Goal: Transaction & Acquisition: Purchase product/service

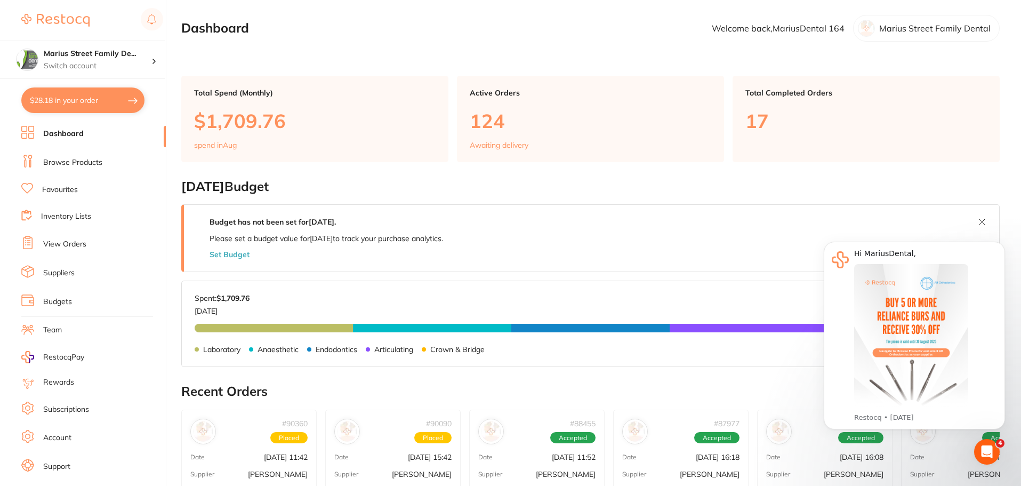
click at [70, 195] on link "Favourites" at bounding box center [60, 190] width 36 height 11
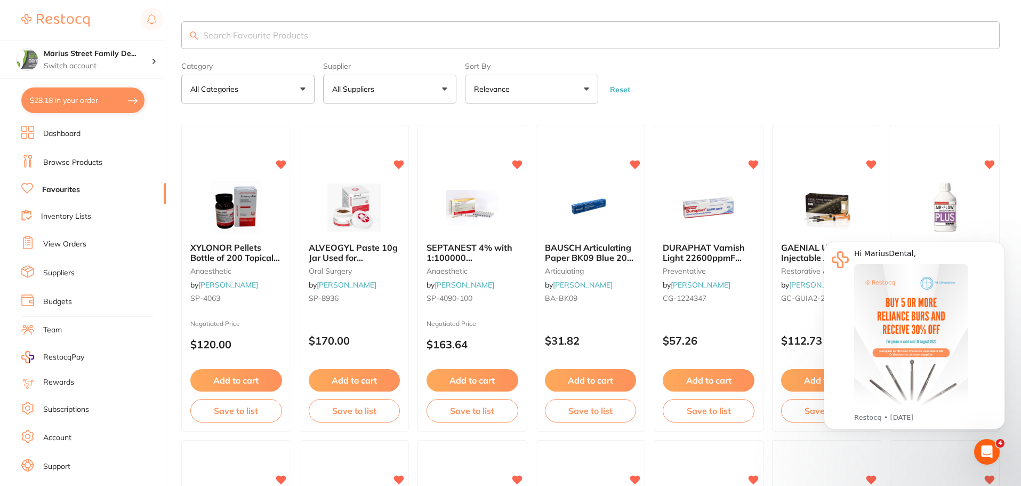
click at [277, 38] on input "search" at bounding box center [590, 35] width 819 height 28
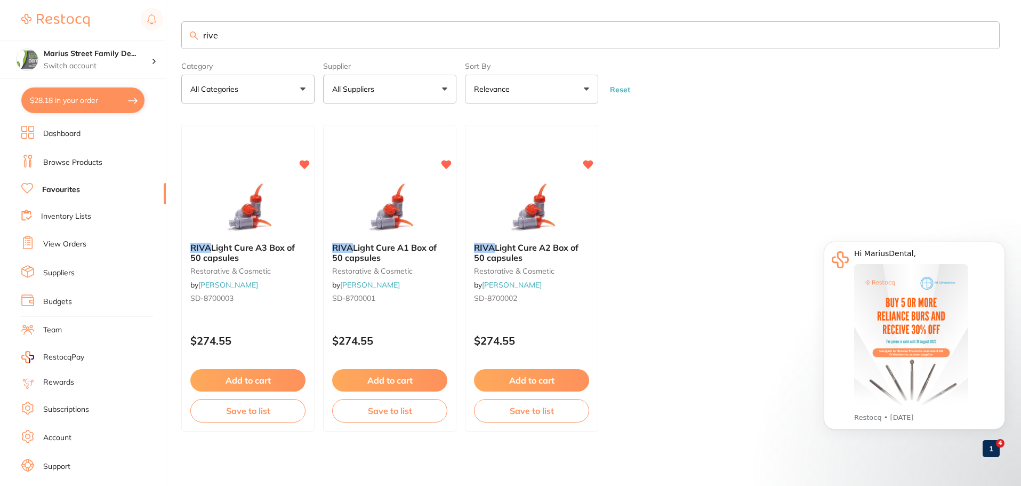
type input "rive"
click at [404, 381] on button "Add to cart" at bounding box center [390, 381] width 116 height 23
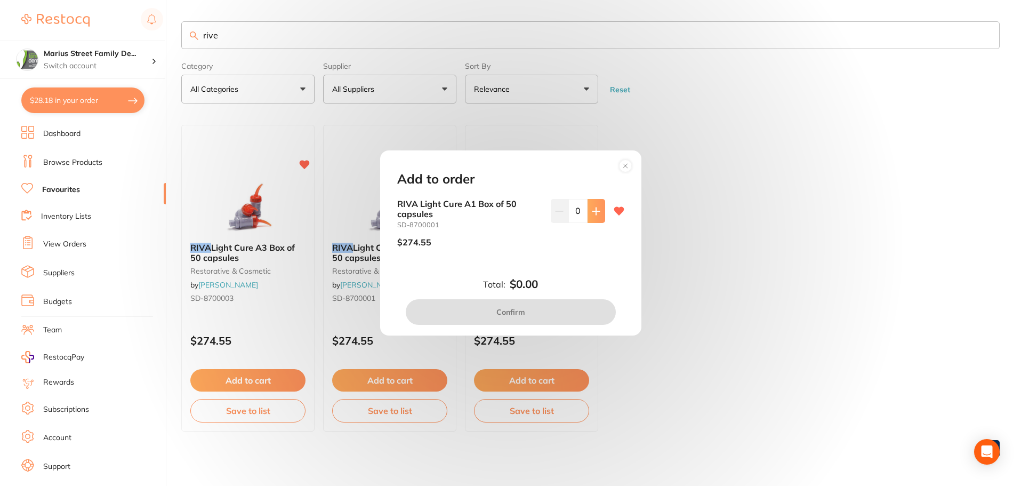
click at [595, 209] on icon at bounding box center [596, 211] width 9 height 9
type input "1"
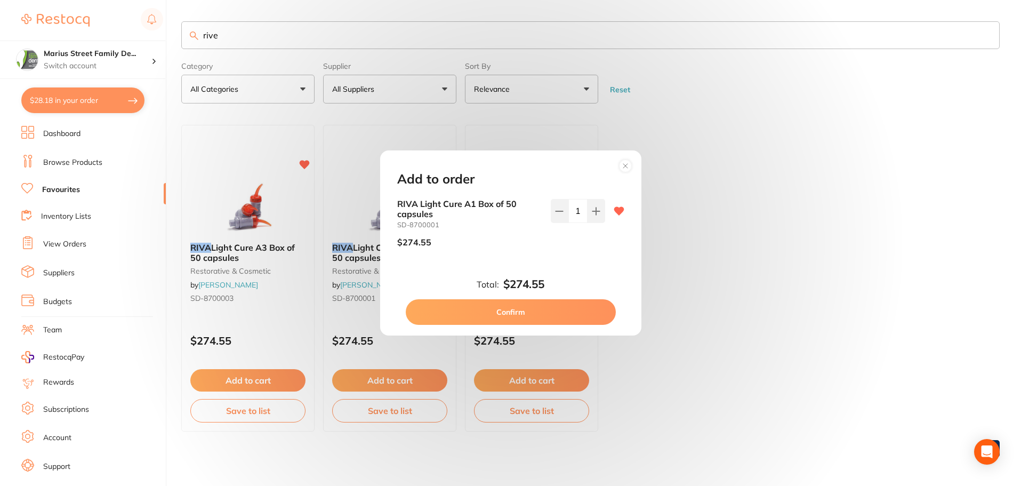
click at [567, 313] on button "Confirm" at bounding box center [511, 312] width 210 height 26
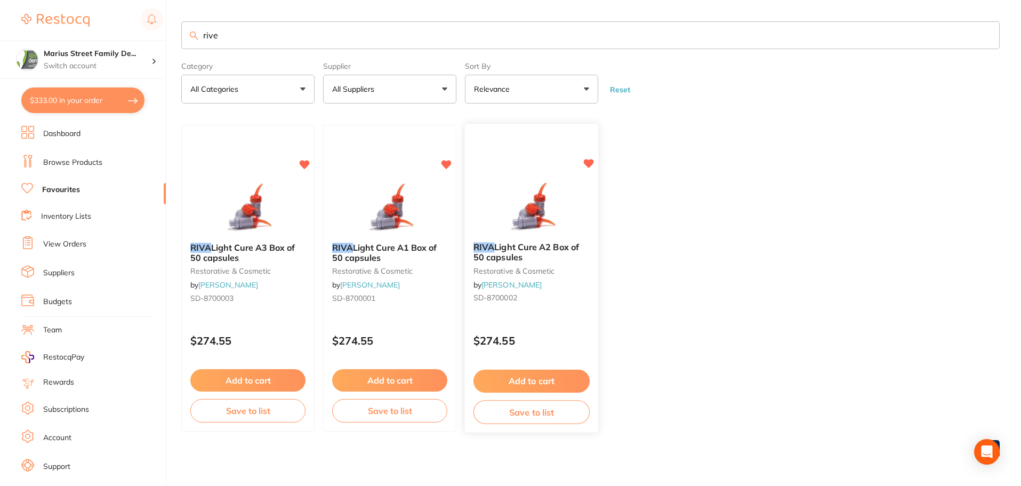
click at [552, 385] on button "Add to cart" at bounding box center [532, 381] width 116 height 23
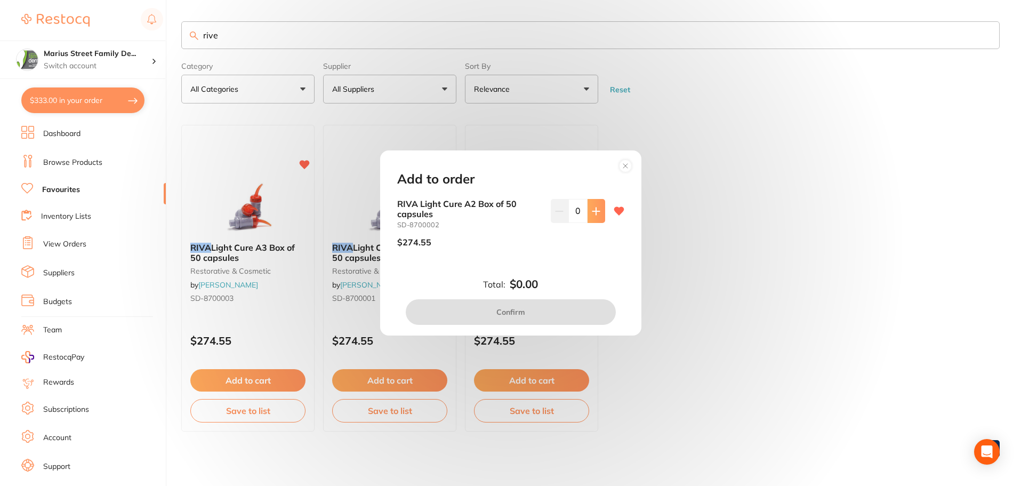
click at [592, 209] on icon at bounding box center [596, 211] width 9 height 9
type input "1"
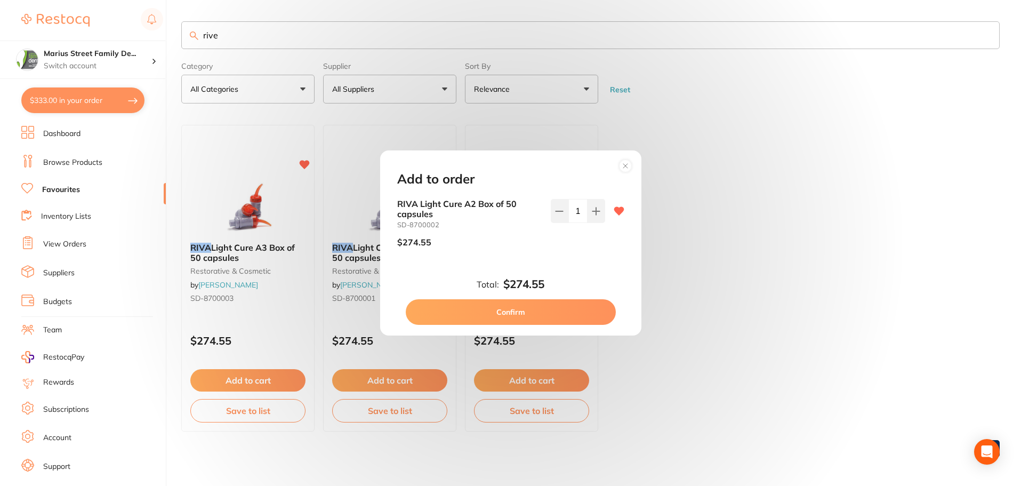
click at [526, 305] on button "Confirm" at bounding box center [511, 312] width 210 height 26
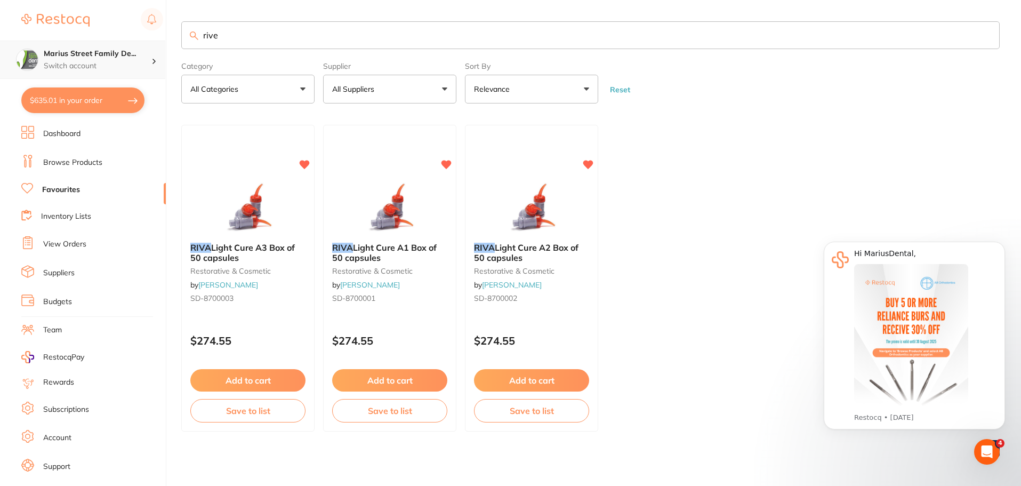
drag, startPoint x: 247, startPoint y: 45, endPoint x: 0, endPoint y: 61, distance: 248.0
click at [0, 61] on div "$635.01 Marius Street Family De... Switch account Marius Street Family Dental T…" at bounding box center [510, 243] width 1021 height 486
type input "dry tips"
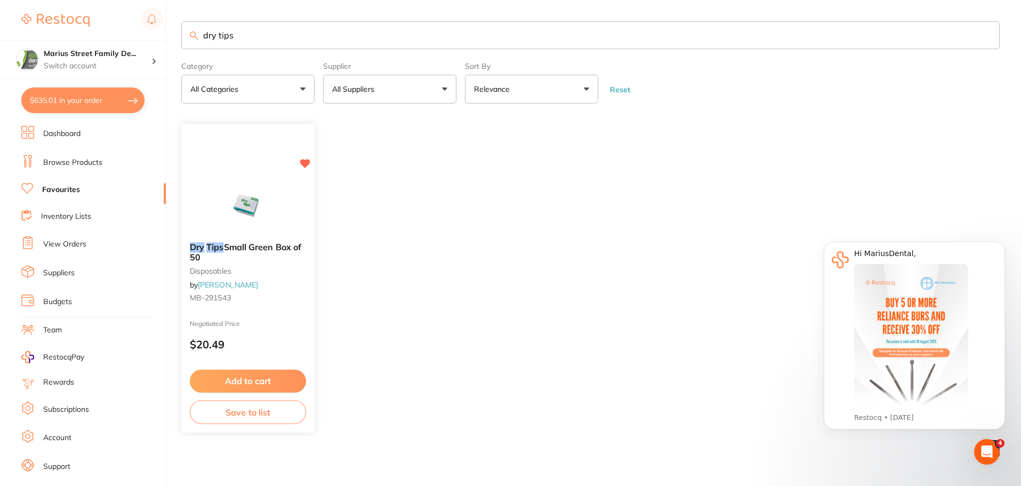
click at [256, 381] on button "Add to cart" at bounding box center [248, 381] width 116 height 23
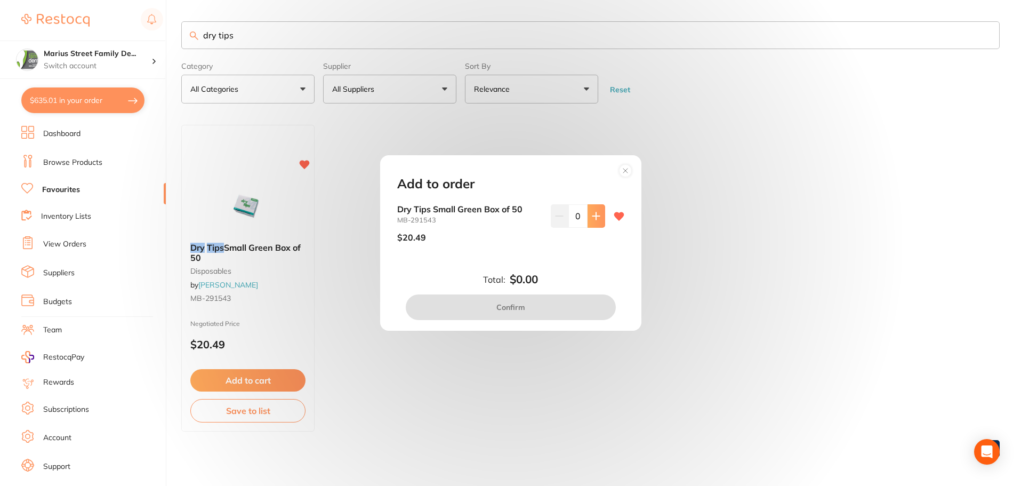
drag, startPoint x: 596, startPoint y: 216, endPoint x: 581, endPoint y: 235, distance: 24.3
click at [596, 216] on icon at bounding box center [596, 215] width 7 height 7
type input "1"
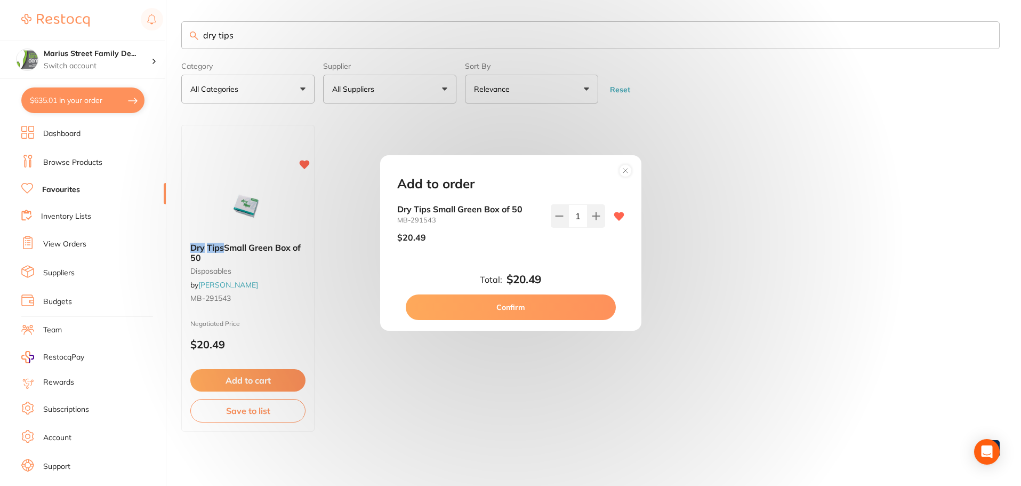
click at [539, 307] on button "Confirm" at bounding box center [511, 307] width 210 height 26
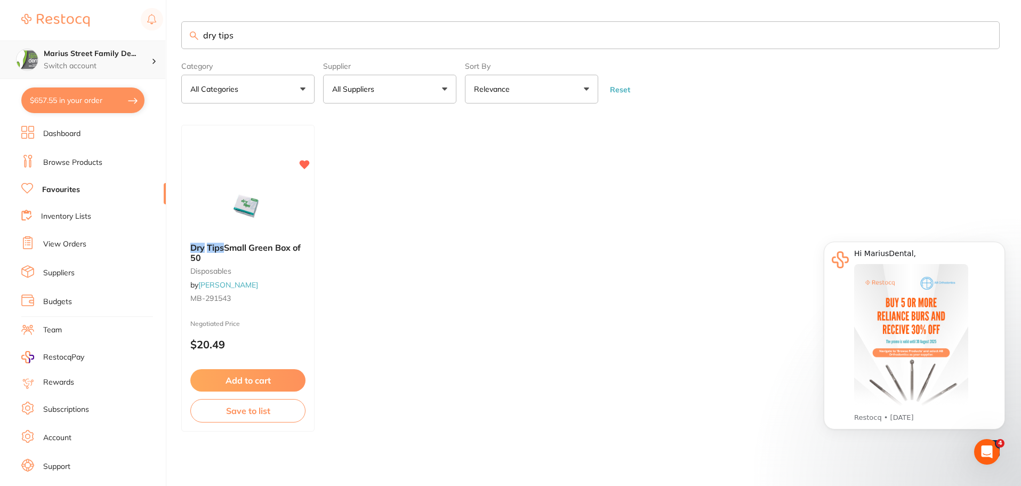
scroll to position [1, 0]
drag, startPoint x: 304, startPoint y: 36, endPoint x: 139, endPoint y: 57, distance: 165.6
click at [139, 57] on div "$657.55 Marius Street Family De... Switch account Marius Street Family Dental T…" at bounding box center [510, 243] width 1021 height 486
type input "gloves"
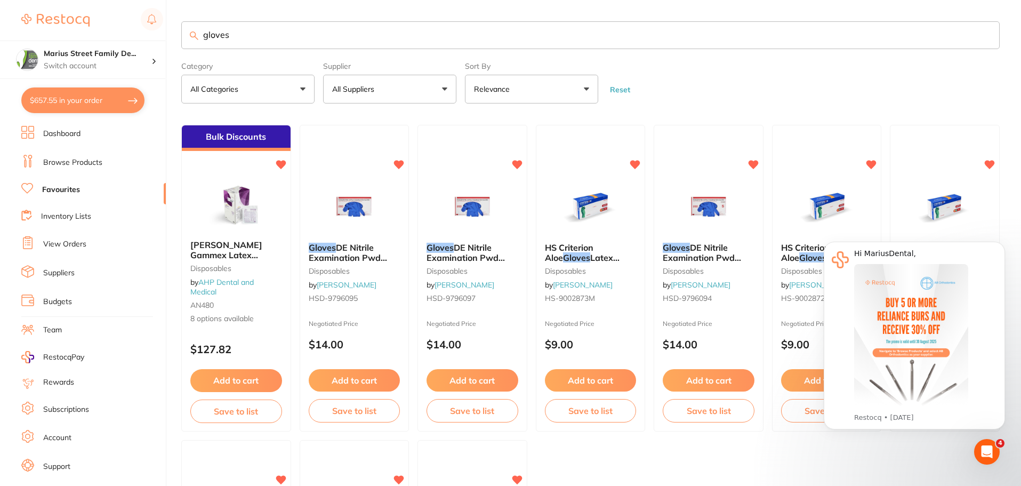
scroll to position [0, 0]
click at [67, 163] on link "Browse Products" at bounding box center [72, 162] width 59 height 11
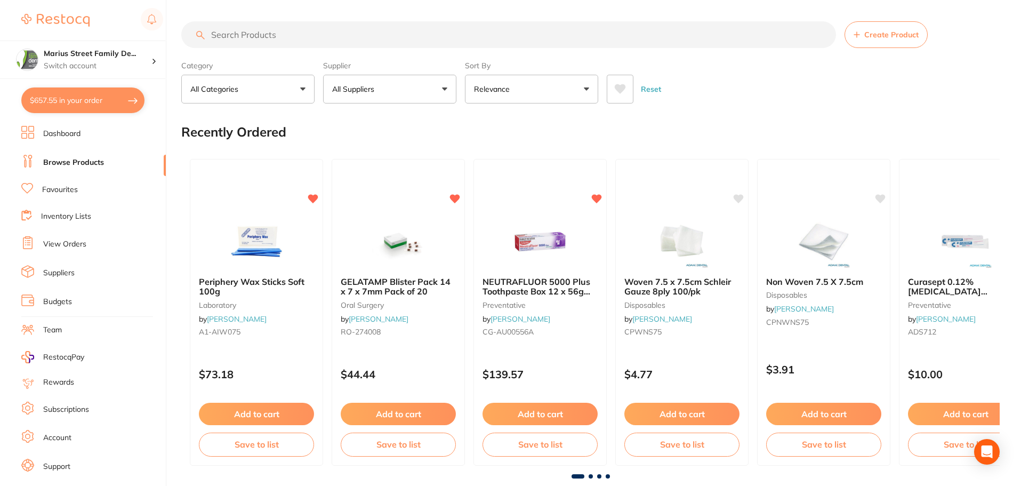
click at [313, 31] on input "search" at bounding box center [508, 34] width 655 height 27
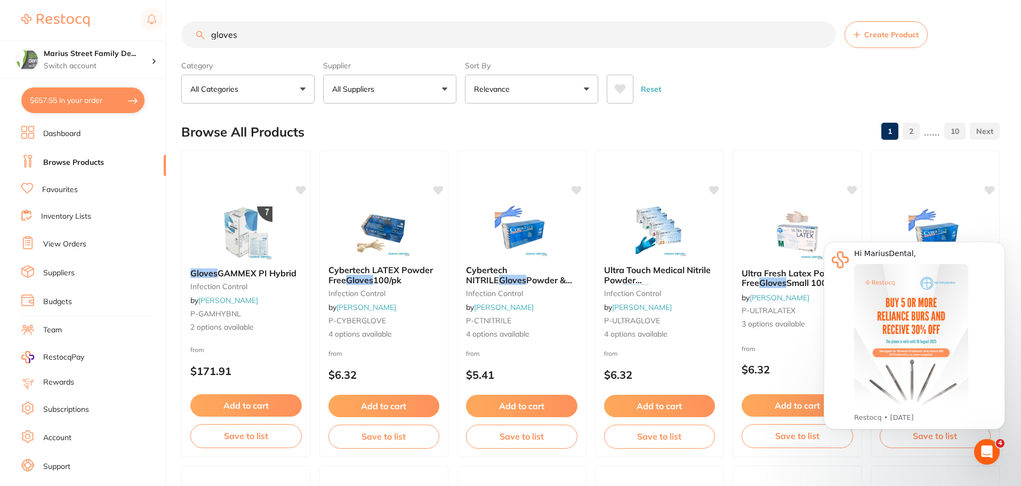
click at [376, 87] on p "All Suppliers" at bounding box center [355, 89] width 46 height 11
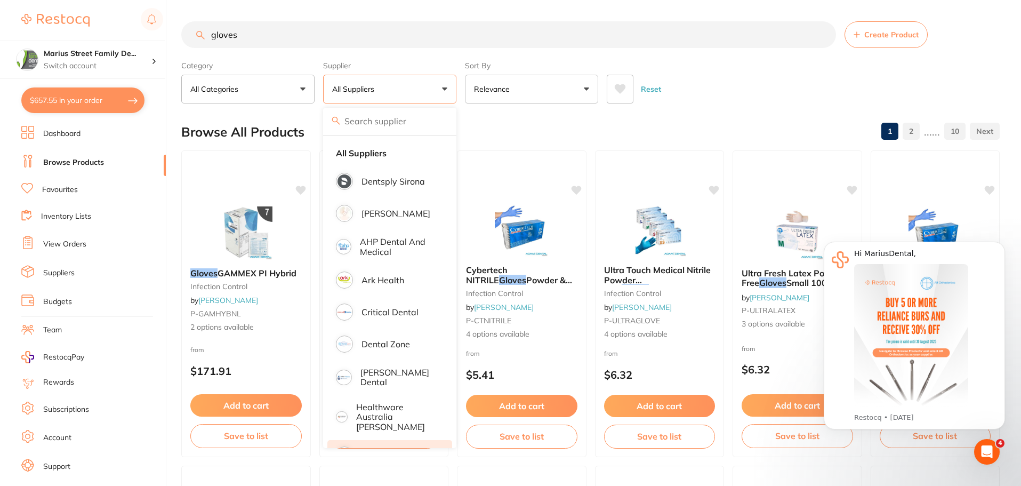
click at [408, 450] on p "[PERSON_NAME]" at bounding box center [396, 455] width 69 height 10
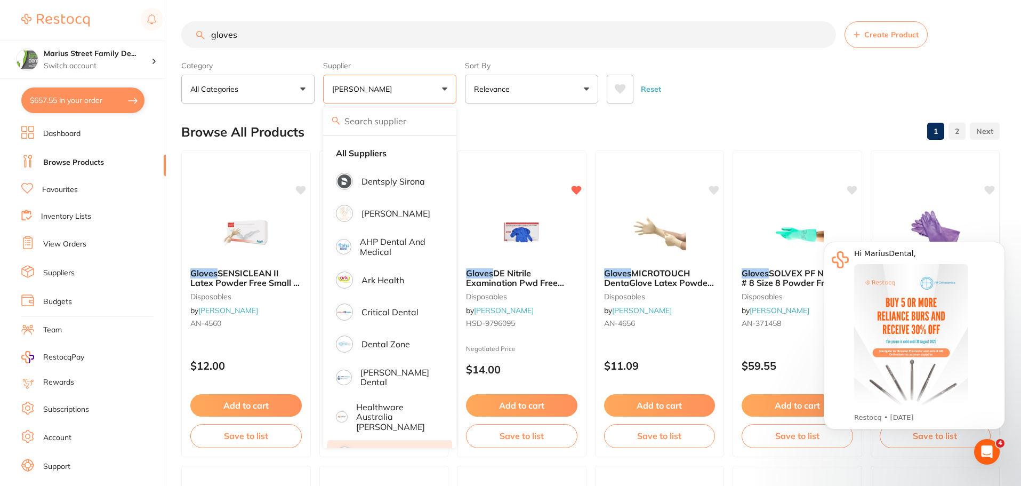
click at [703, 52] on section "gloves Create Product Category All Categories All Categories disposables infect…" at bounding box center [590, 62] width 819 height 82
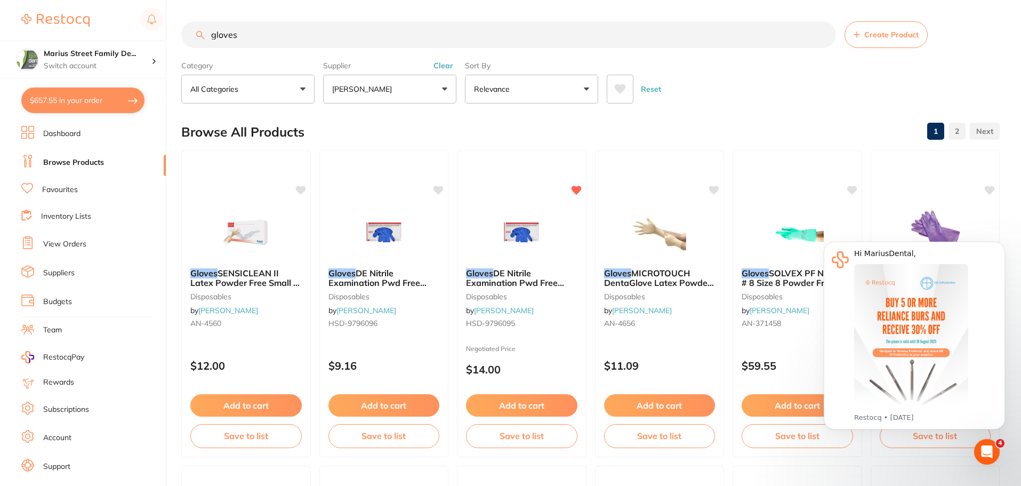
click at [336, 45] on input "gloves" at bounding box center [508, 34] width 655 height 27
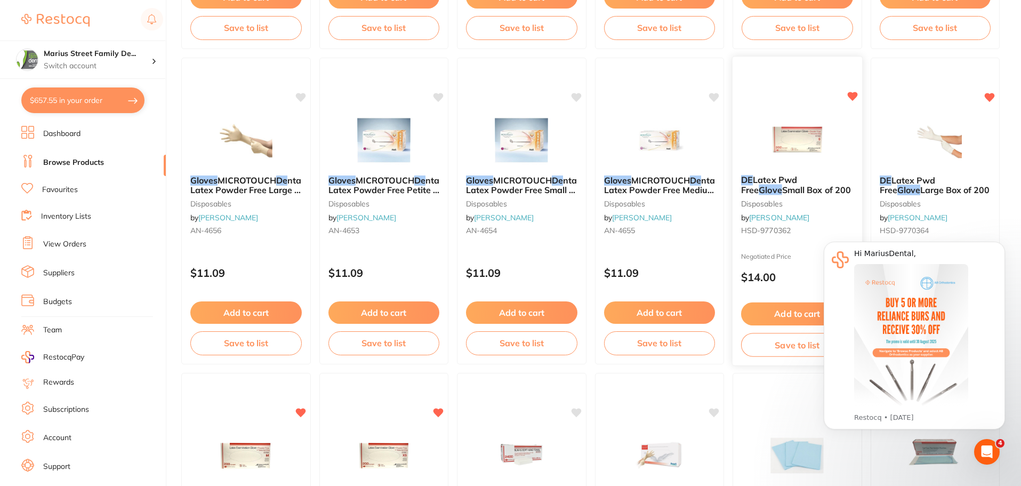
scroll to position [427, 0]
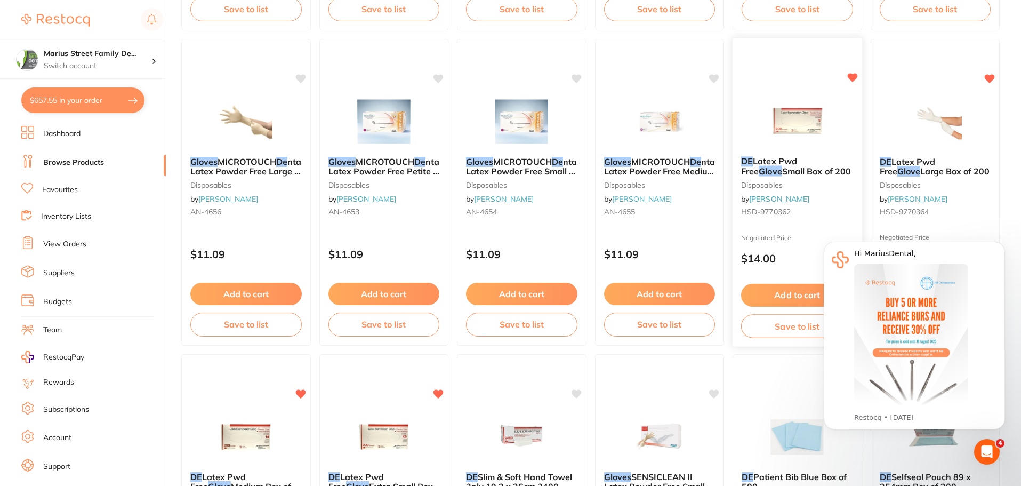
type input "gloves de"
click at [796, 137] on img at bounding box center [798, 121] width 70 height 54
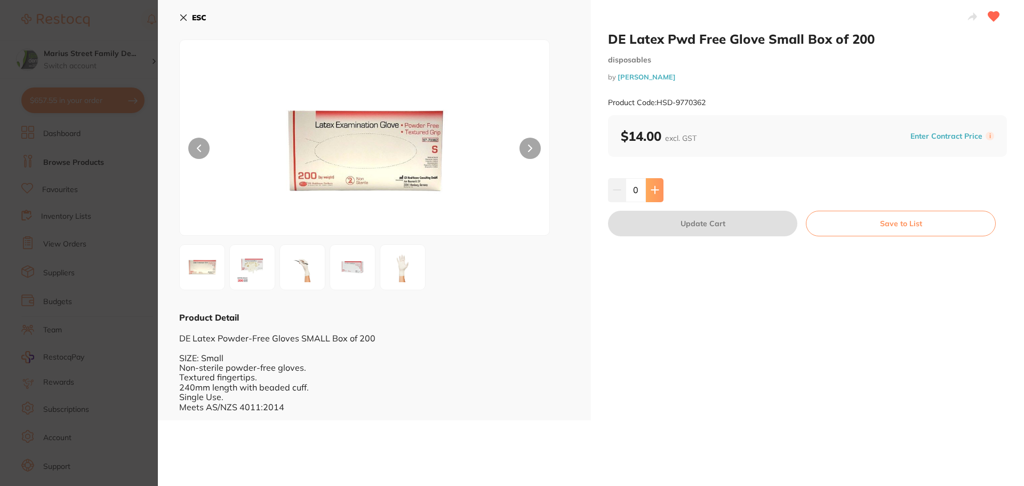
click at [658, 189] on button at bounding box center [655, 189] width 18 height 23
type input "1"
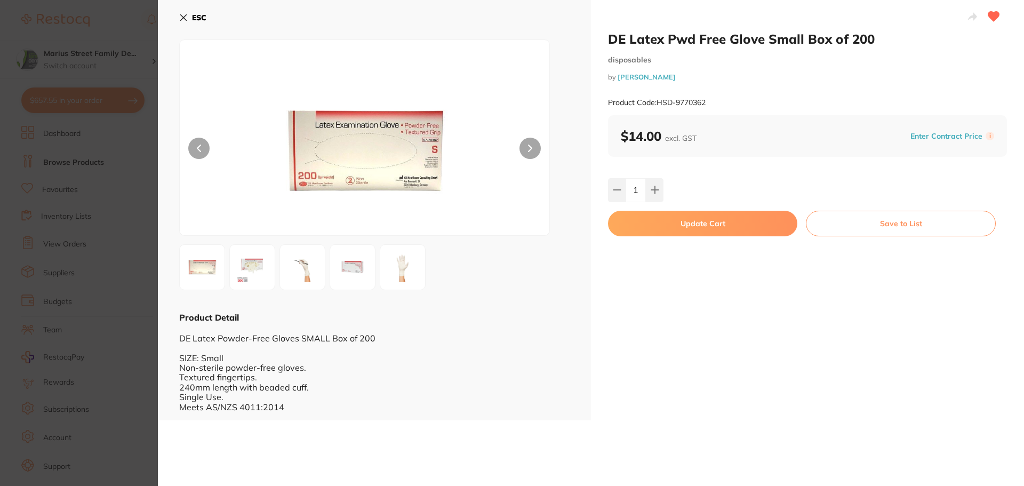
click at [690, 221] on button "Update Cart" at bounding box center [702, 224] width 189 height 26
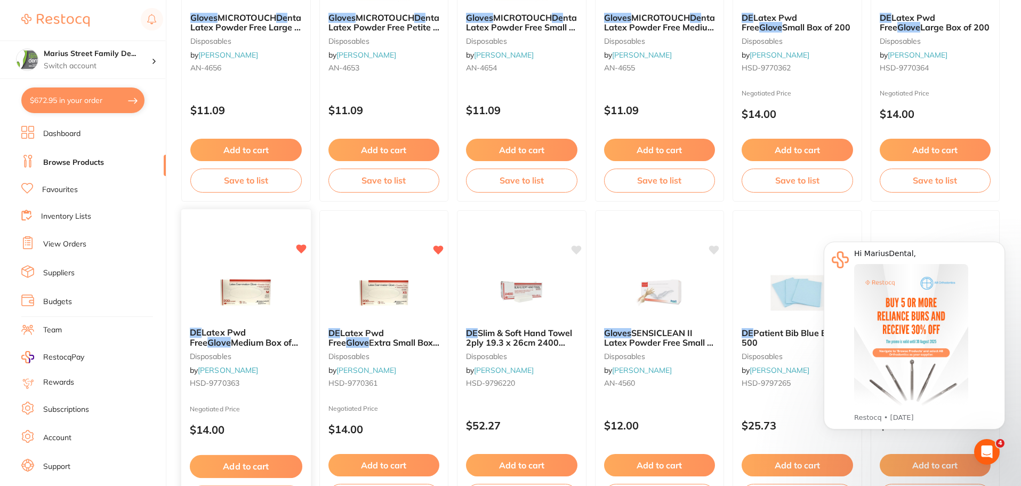
scroll to position [587, 0]
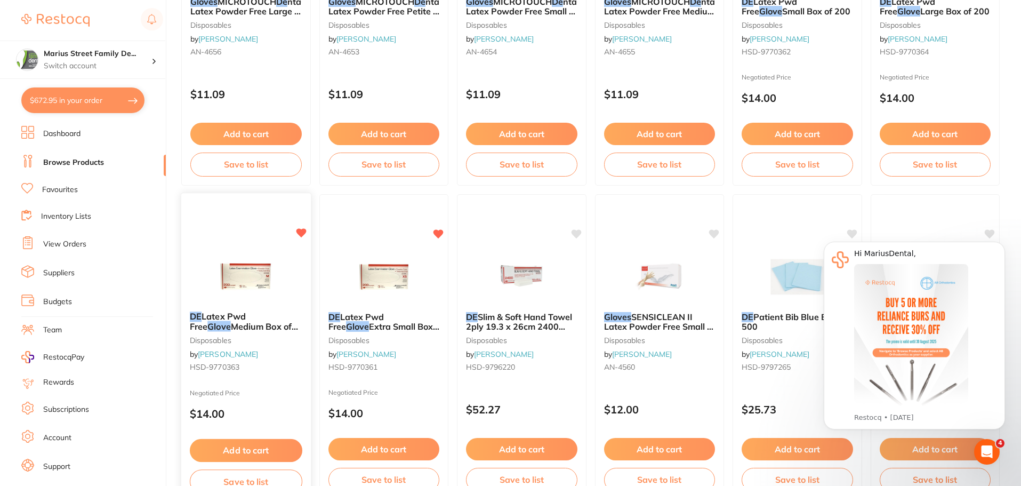
click at [273, 444] on button "Add to cart" at bounding box center [246, 450] width 113 height 23
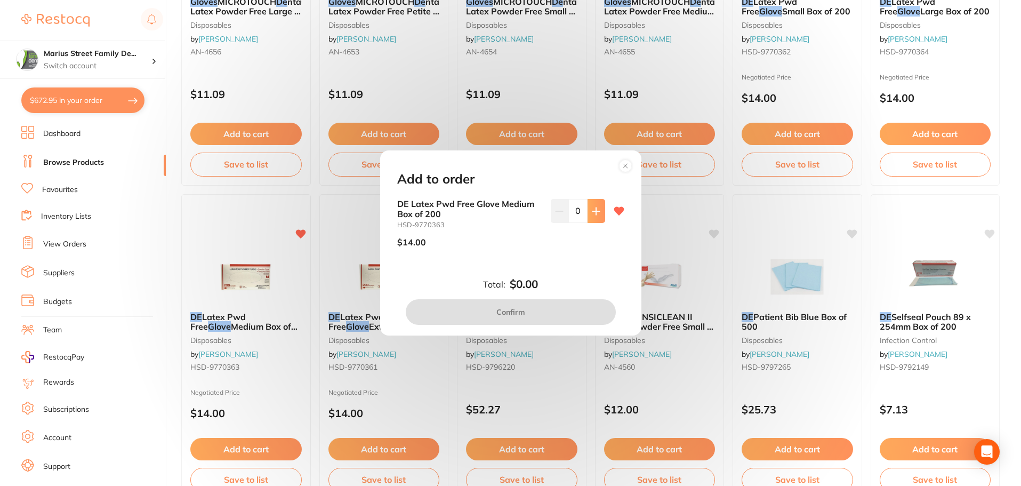
click at [588, 217] on button at bounding box center [597, 210] width 18 height 23
type input "1"
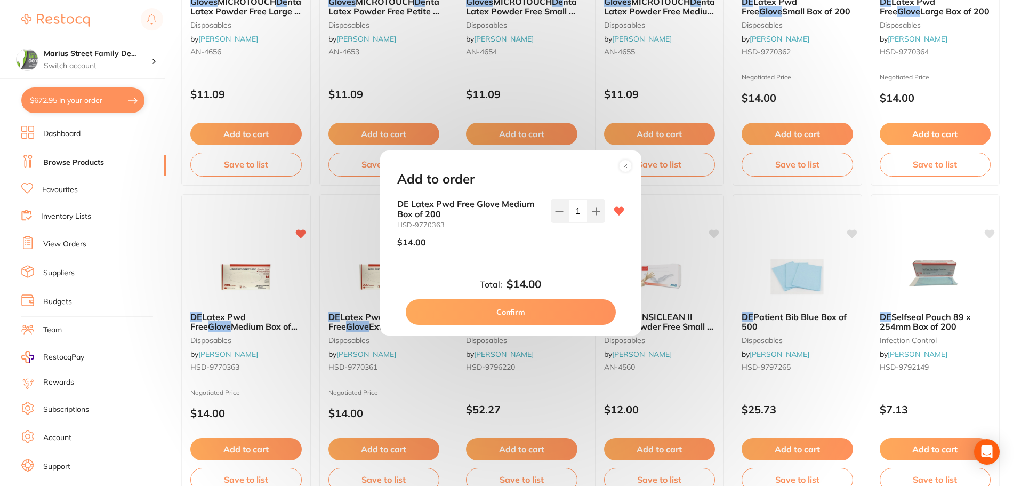
click at [570, 310] on button "Confirm" at bounding box center [511, 312] width 210 height 26
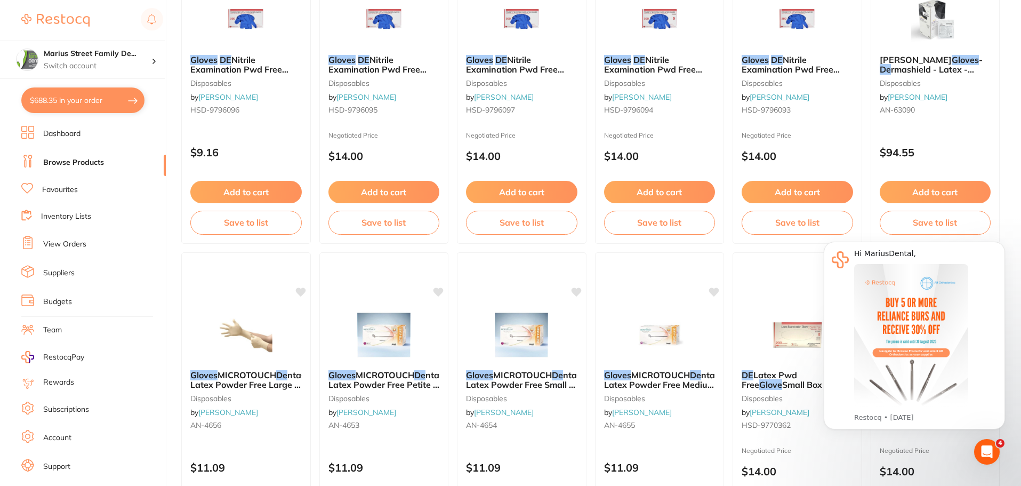
scroll to position [0, 0]
click at [99, 107] on button "$688.35 in your order" at bounding box center [82, 100] width 123 height 26
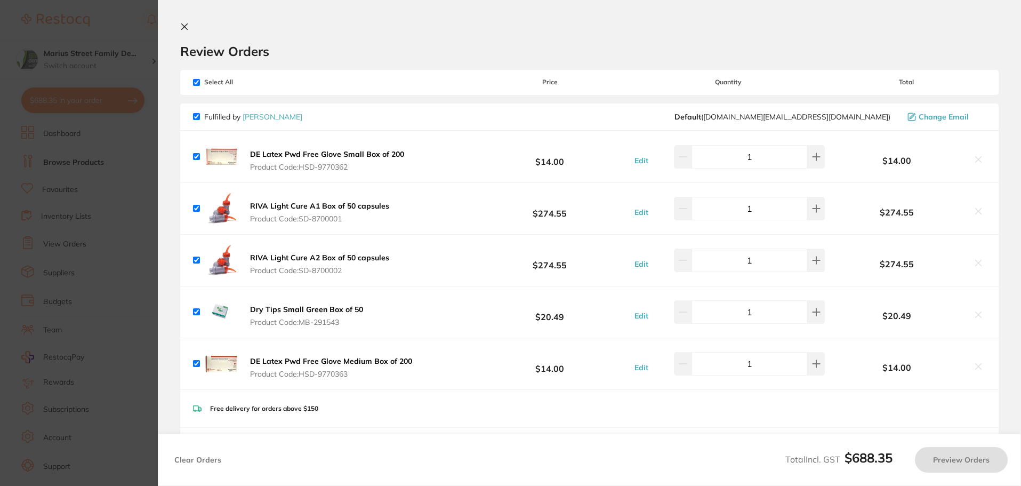
checkbox input "true"
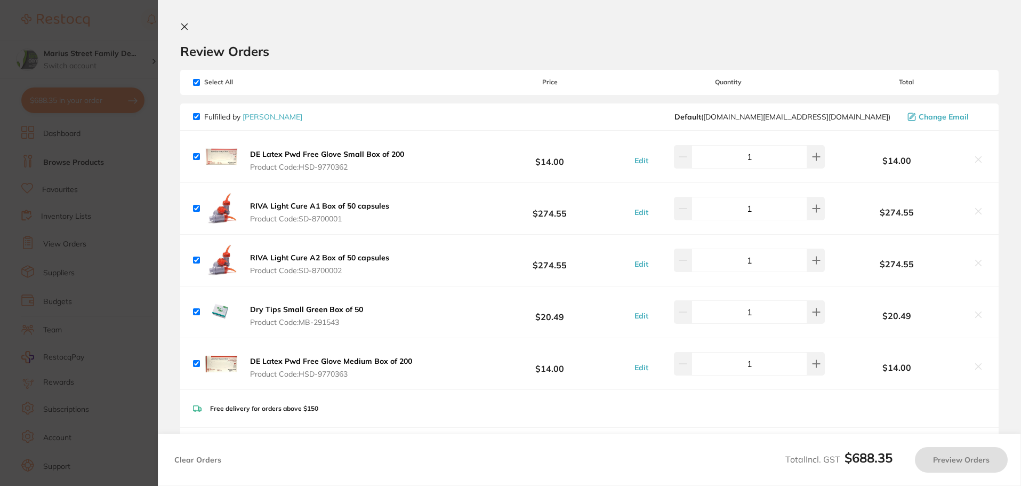
checkbox input "true"
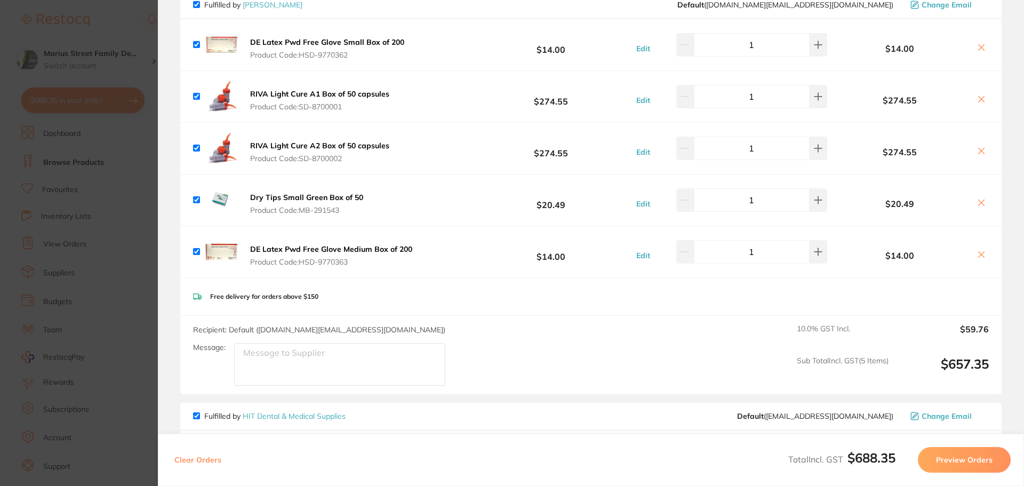
scroll to position [320, 0]
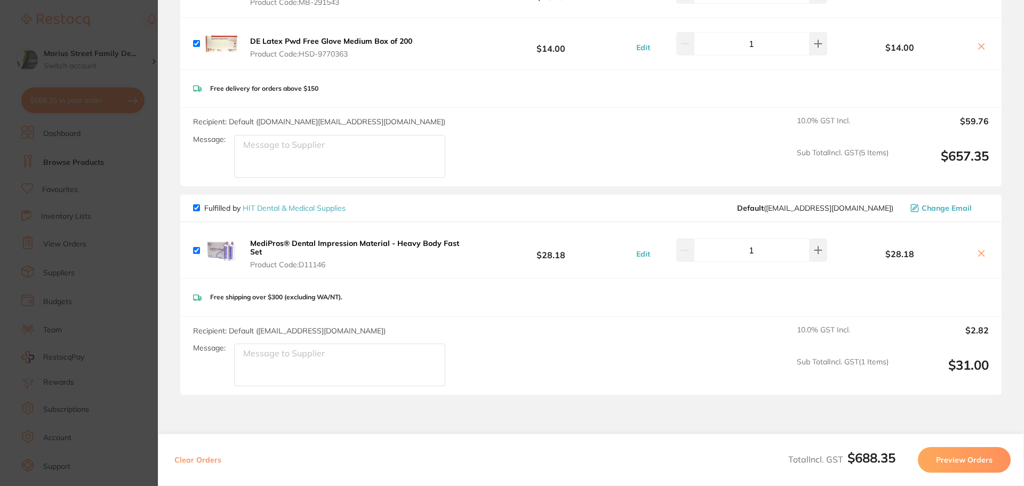
click at [148, 245] on section "Update RRP Set your pre negotiated price for this item. Item Agreed RRP (excl. …" at bounding box center [512, 243] width 1024 height 486
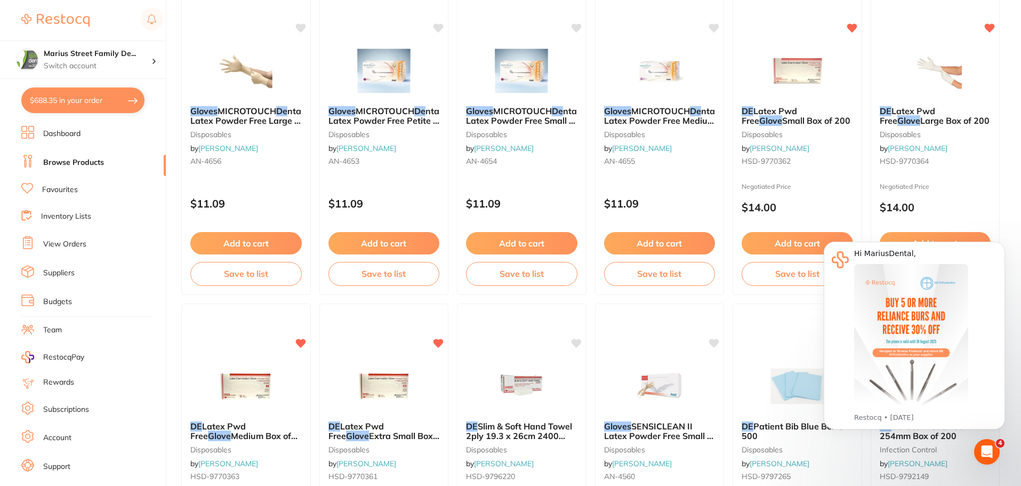
scroll to position [480, 0]
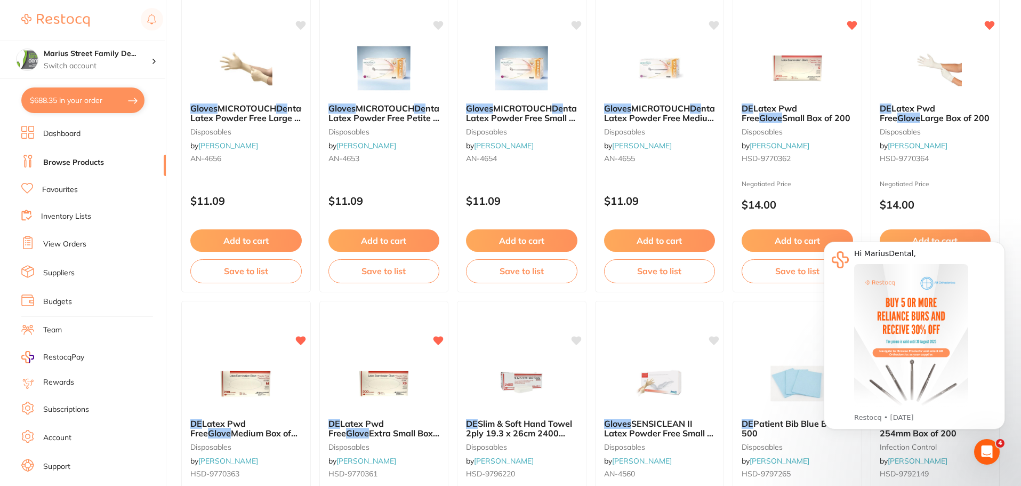
click at [75, 94] on button "$688.35 in your order" at bounding box center [82, 100] width 123 height 26
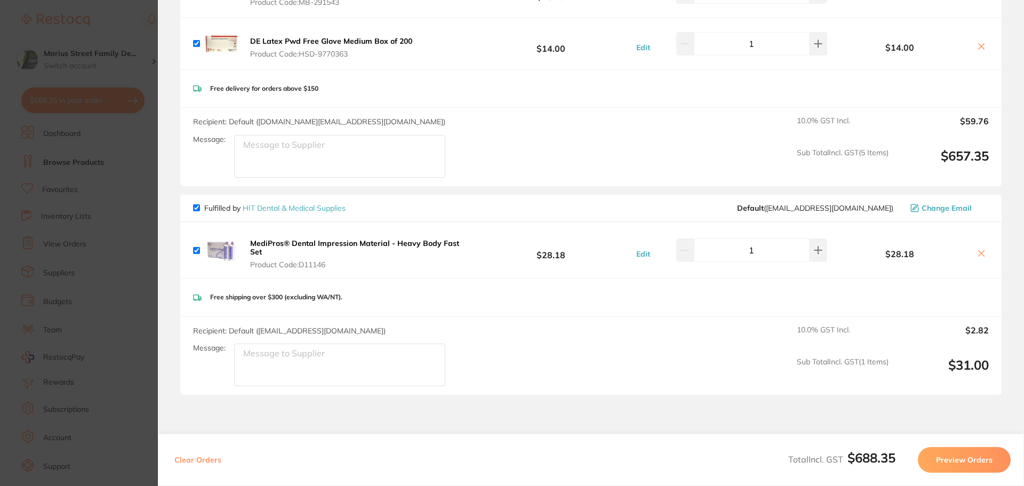
scroll to position [107, 0]
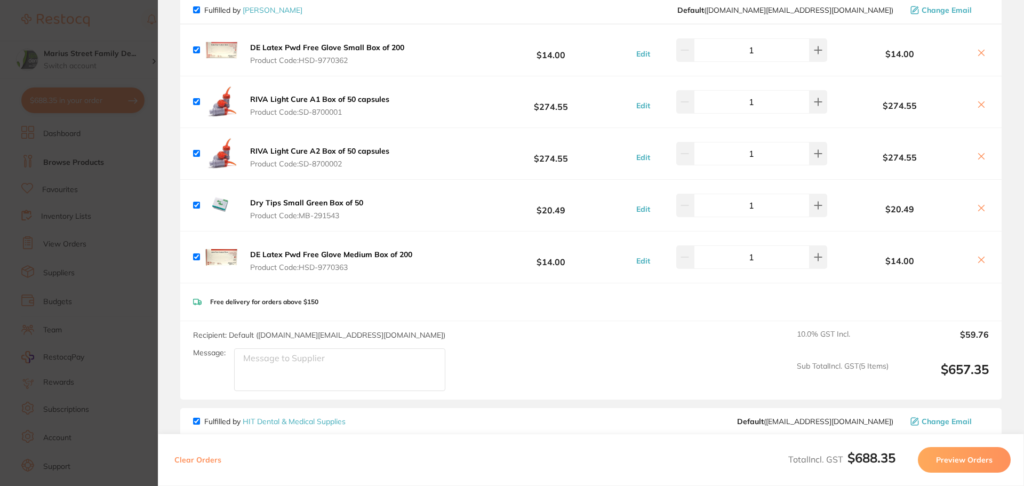
click at [762, 202] on input "1" at bounding box center [752, 205] width 116 height 23
type input "10"
click at [763, 256] on input "1" at bounding box center [752, 256] width 116 height 23
type input "30"
click at [766, 57] on input "1" at bounding box center [752, 49] width 116 height 23
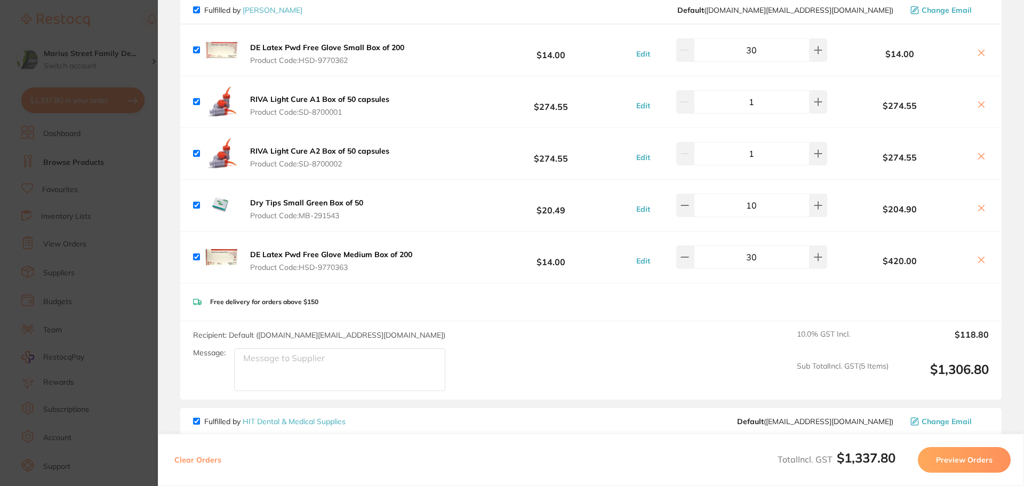
type input "30"
click at [753, 105] on input "1" at bounding box center [752, 101] width 116 height 23
click at [813, 62] on button at bounding box center [819, 49] width 18 height 23
type input "3"
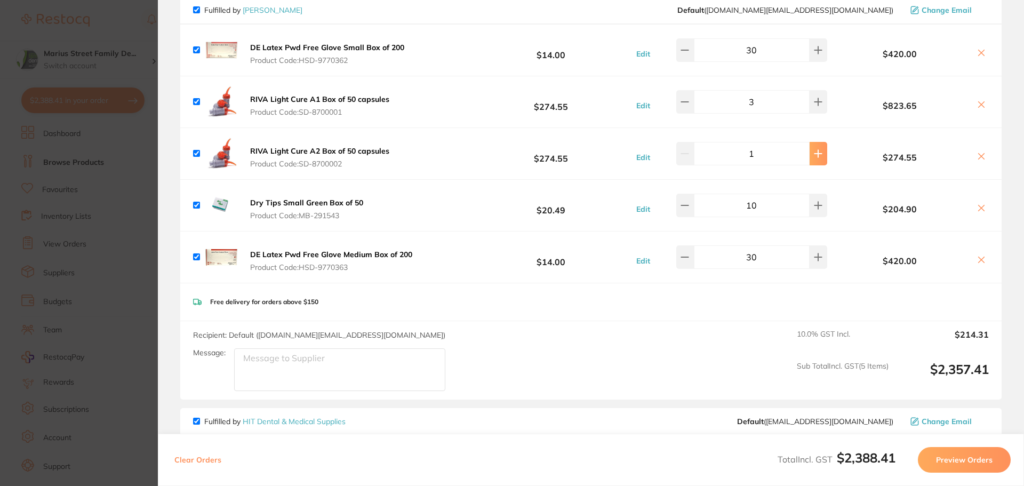
click at [817, 54] on icon at bounding box center [818, 50] width 9 height 9
click at [694, 62] on button at bounding box center [685, 49] width 18 height 23
type input "3"
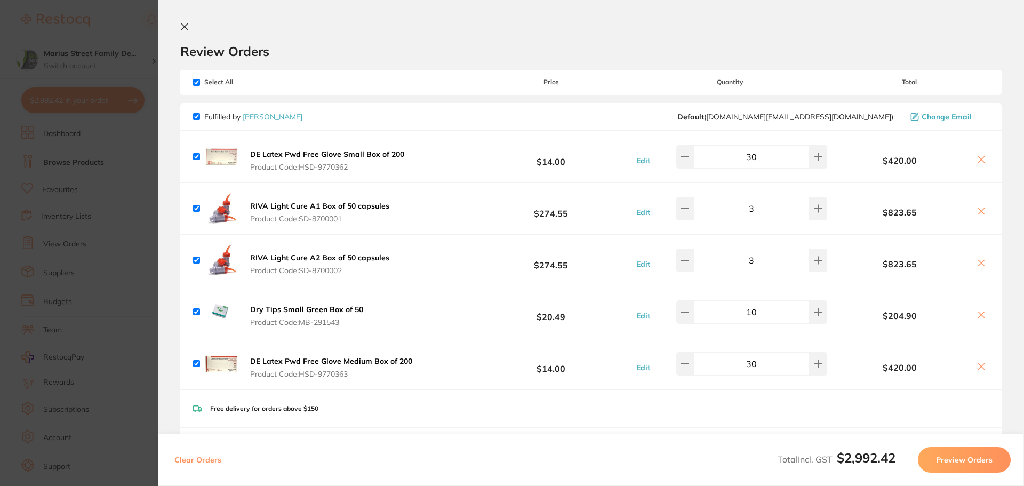
click at [198, 80] on input "checkbox" at bounding box center [196, 82] width 7 height 7
checkbox input "false"
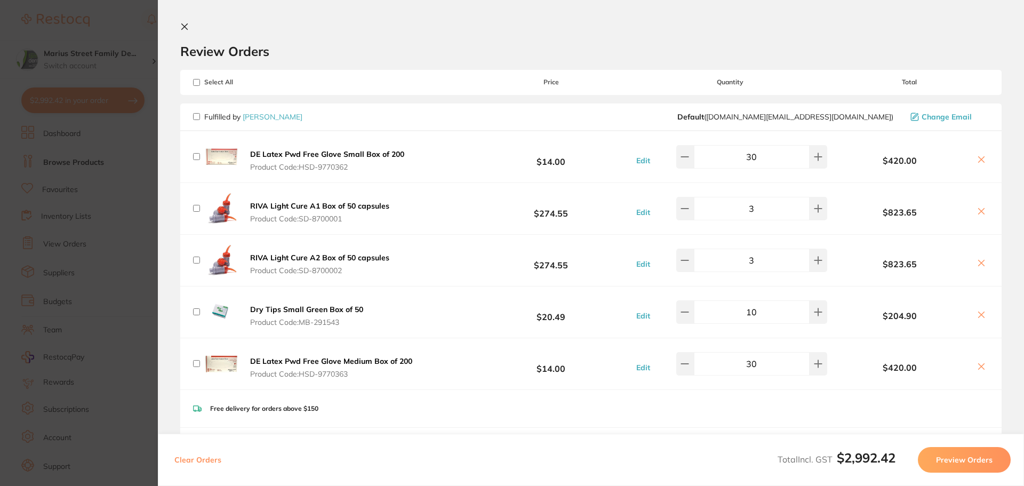
checkbox input "false"
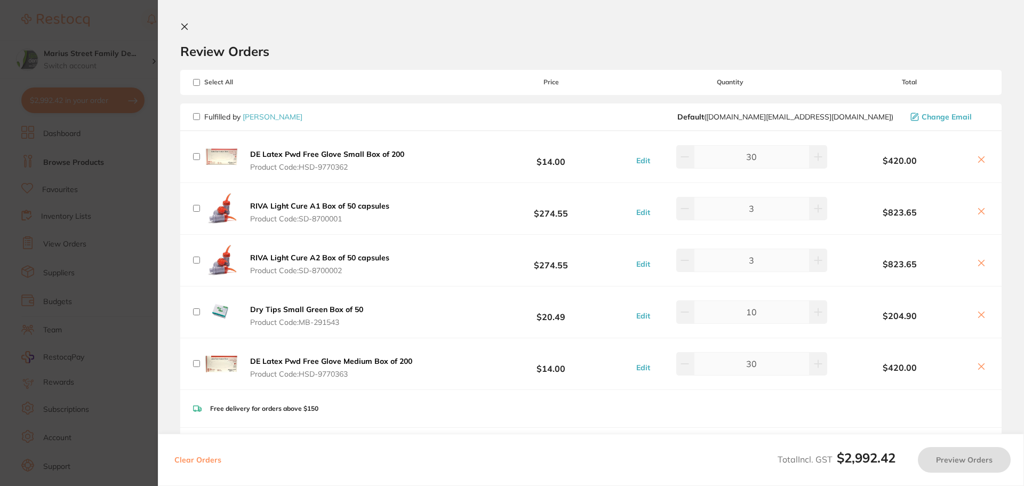
click at [196, 118] on input "checkbox" at bounding box center [196, 116] width 7 height 7
checkbox input "true"
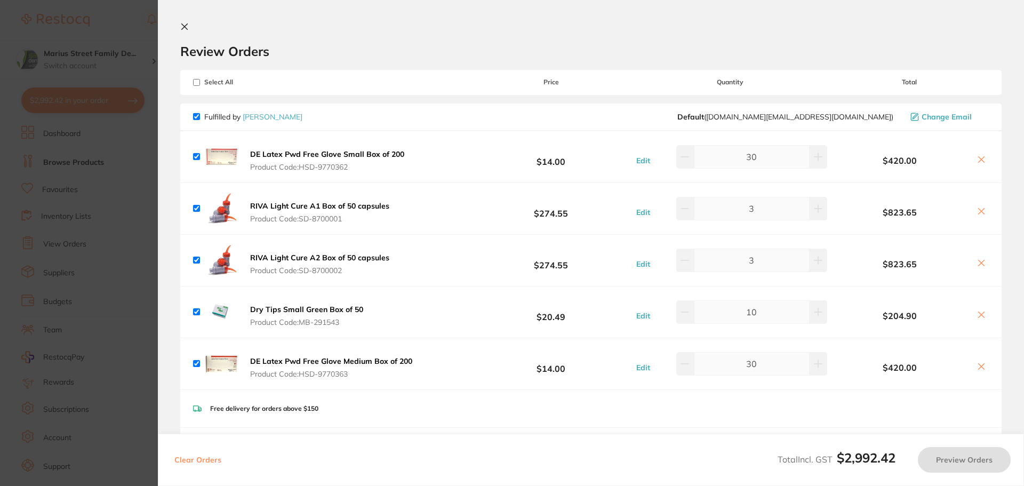
checkbox input "true"
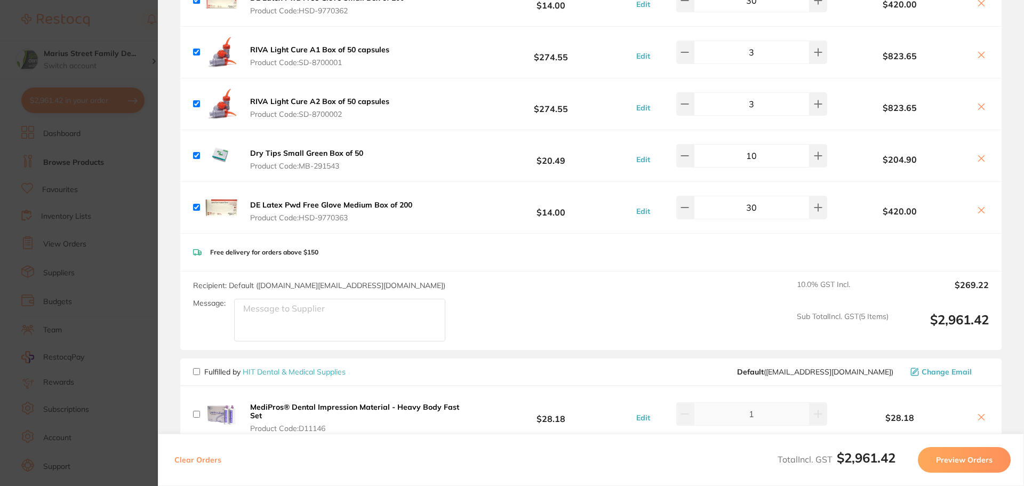
scroll to position [160, 0]
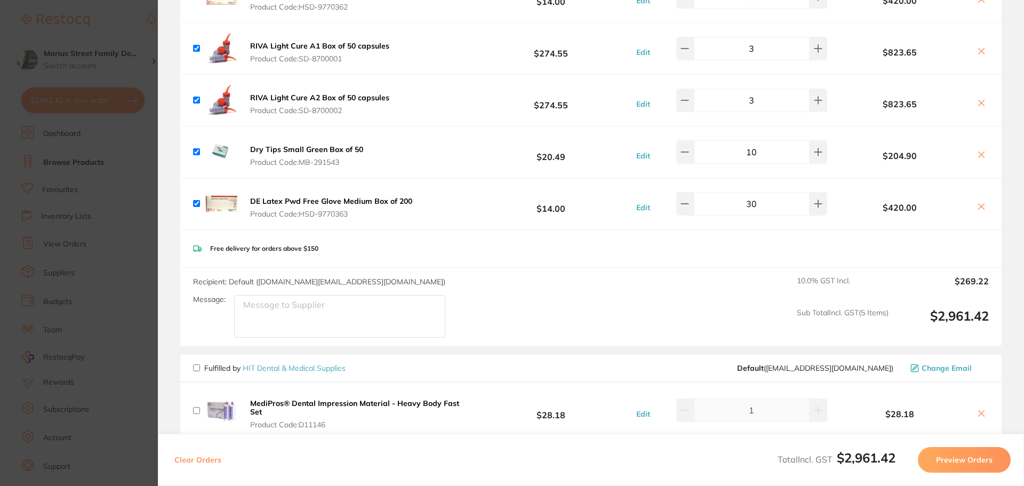
click at [967, 464] on button "Preview Orders" at bounding box center [964, 460] width 93 height 26
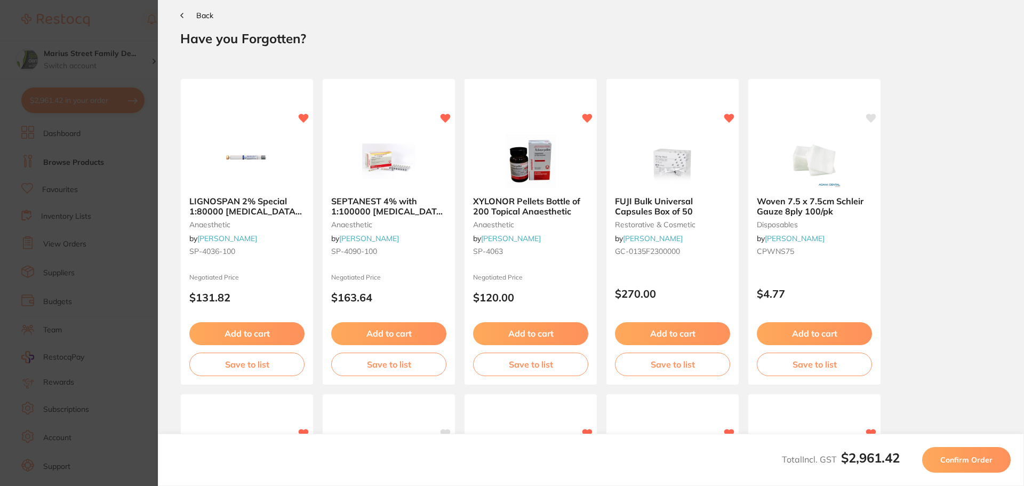
scroll to position [0, 0]
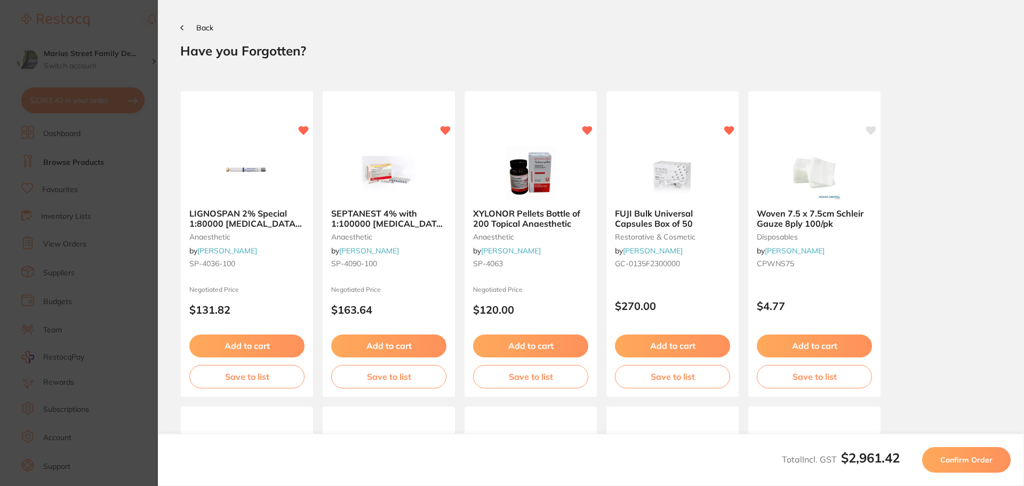
click at [982, 460] on span "Confirm Order" at bounding box center [966, 460] width 52 height 10
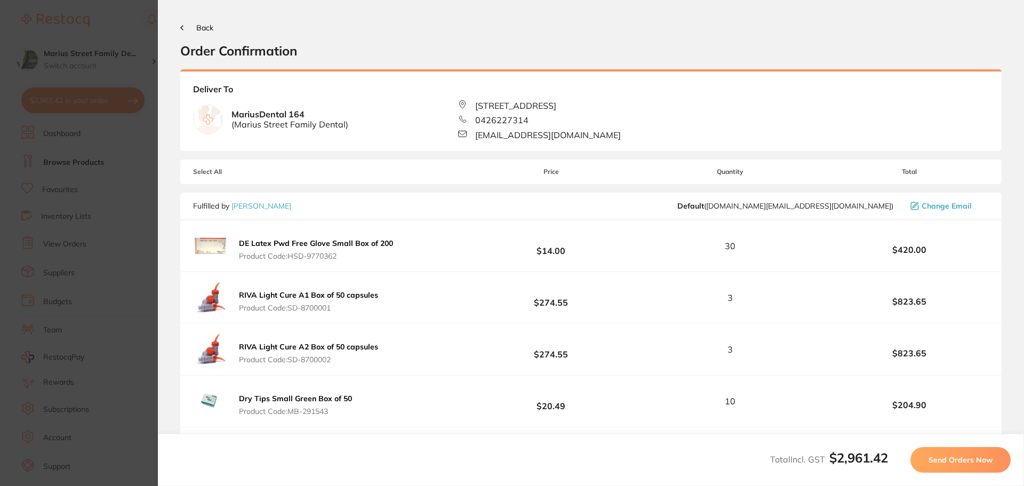
click at [982, 460] on span "Send Orders Now" at bounding box center [961, 460] width 64 height 10
